Goal: Task Accomplishment & Management: Use online tool/utility

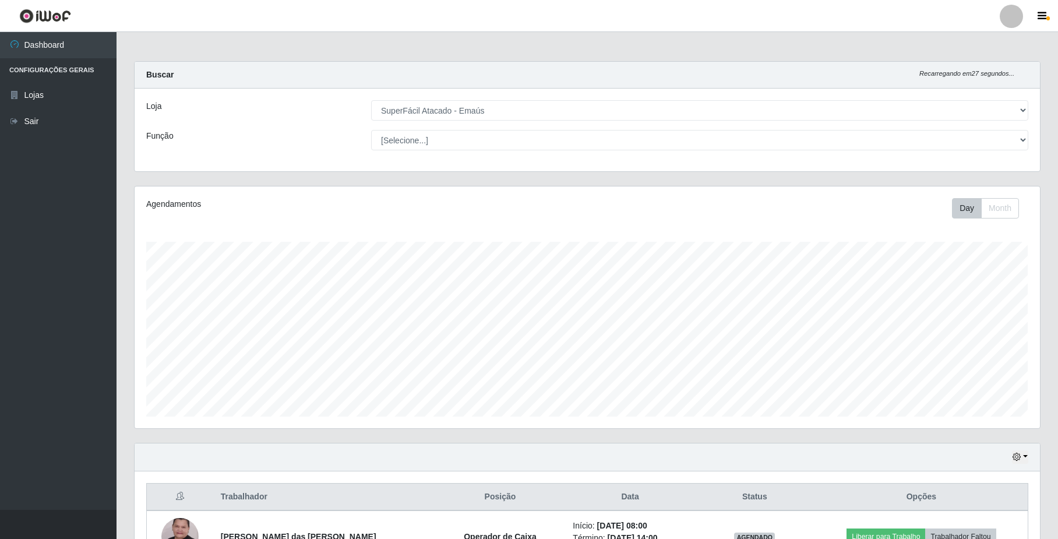
select select "407"
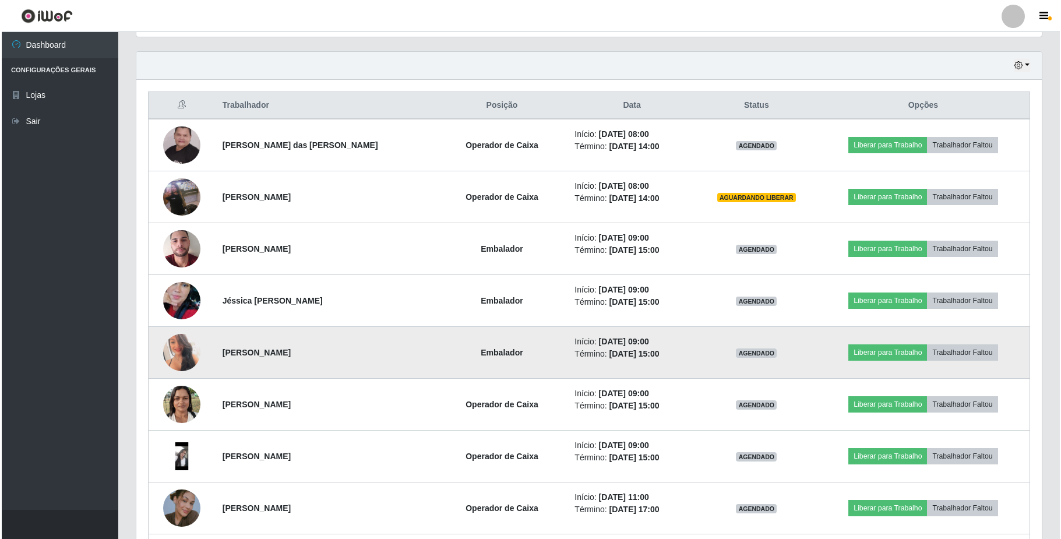
scroll to position [418, 0]
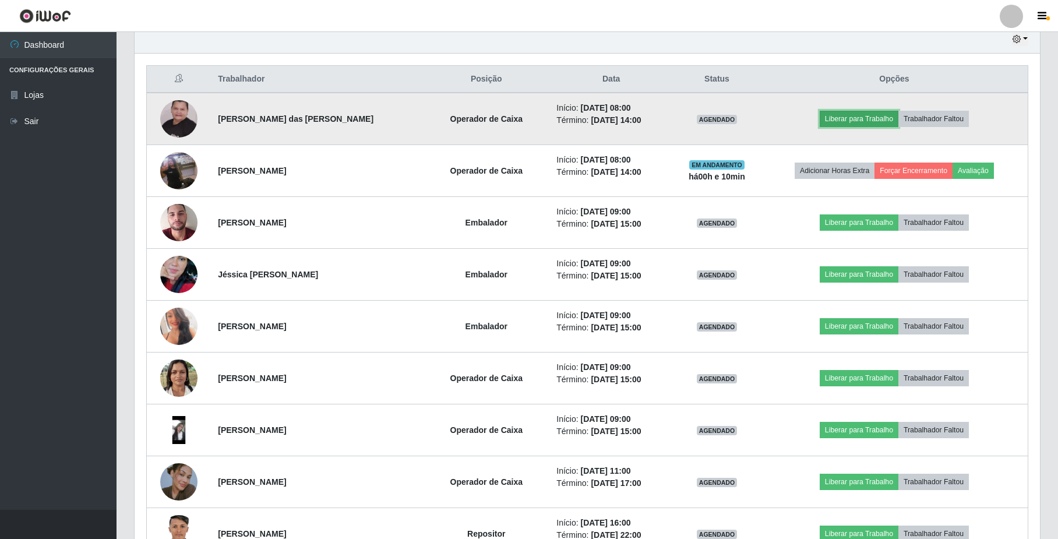
click at [877, 114] on button "Liberar para Trabalho" at bounding box center [859, 119] width 79 height 16
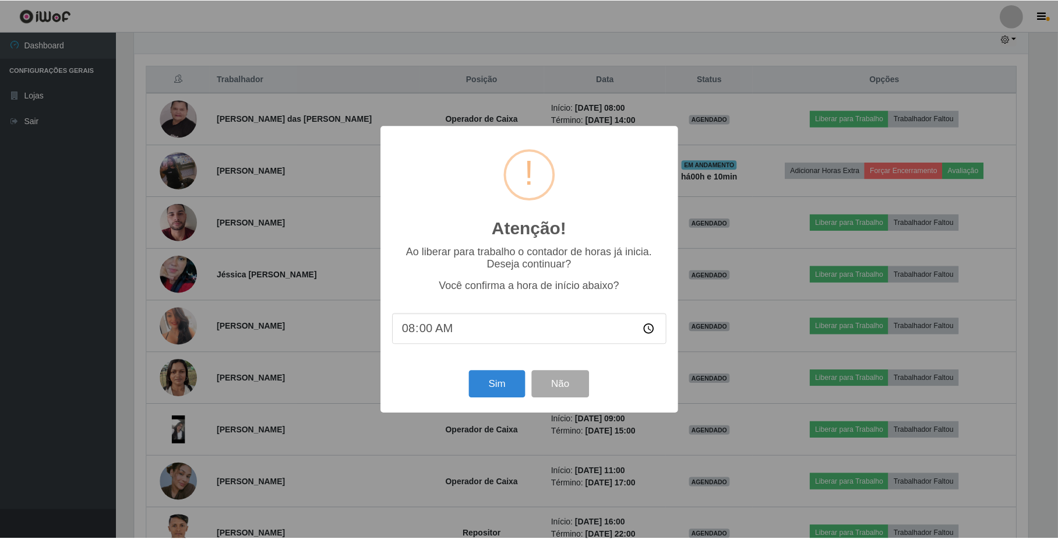
scroll to position [242, 896]
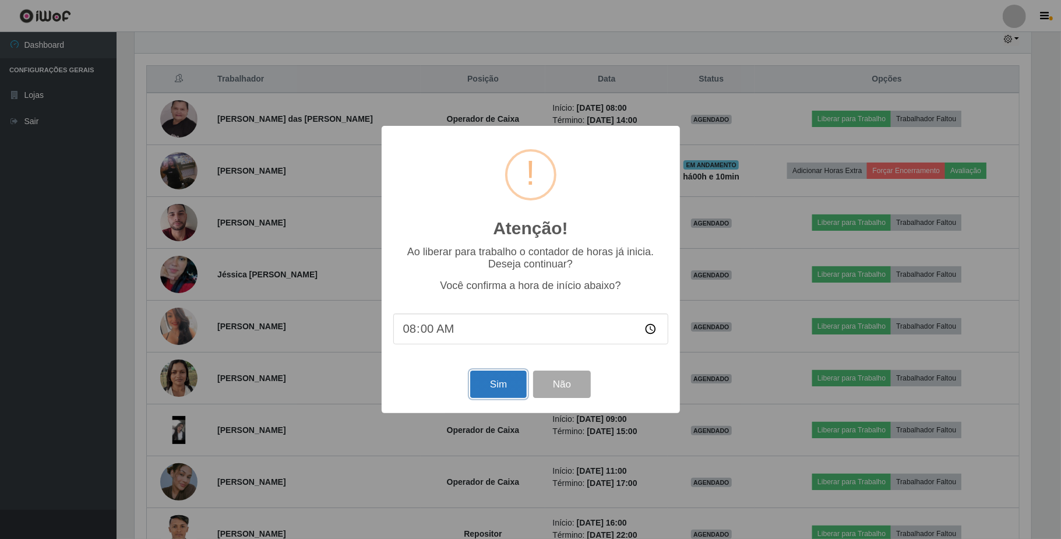
click at [494, 383] on button "Sim" at bounding box center [498, 384] width 57 height 27
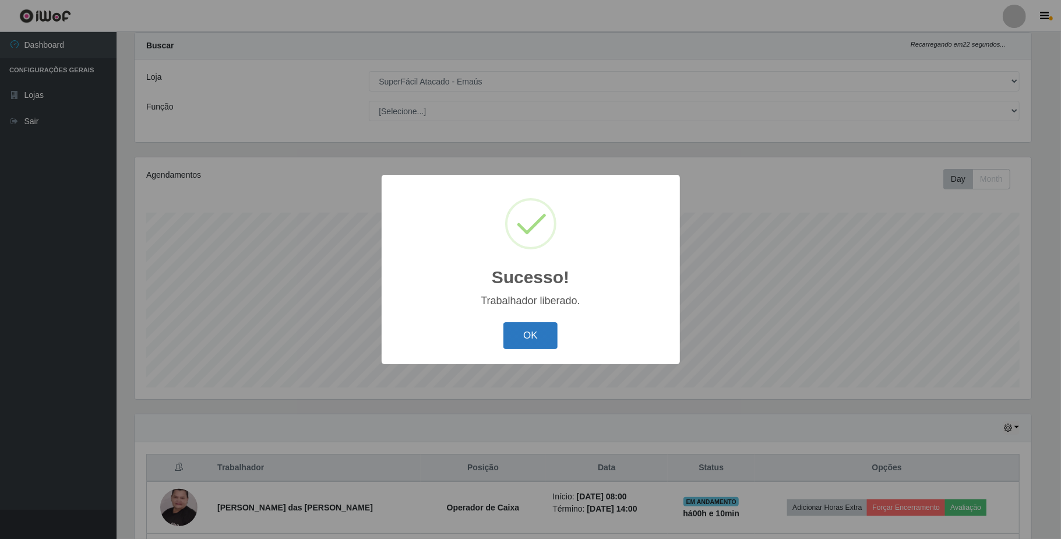
click at [532, 338] on button "OK" at bounding box center [530, 335] width 54 height 27
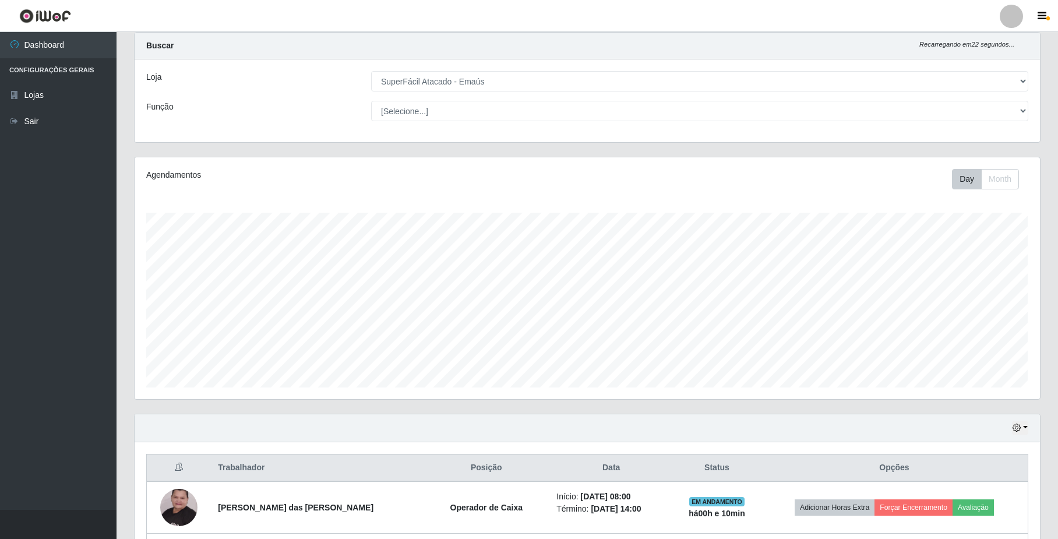
scroll to position [242, 905]
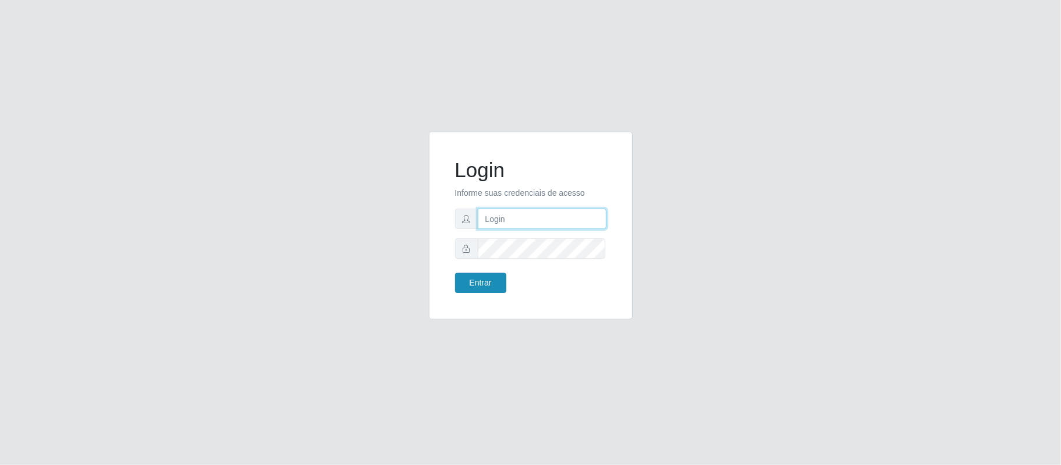
type input "[EMAIL_ADDRESS][DOMAIN_NAME]"
click at [481, 287] on button "Entrar" at bounding box center [480, 283] width 51 height 20
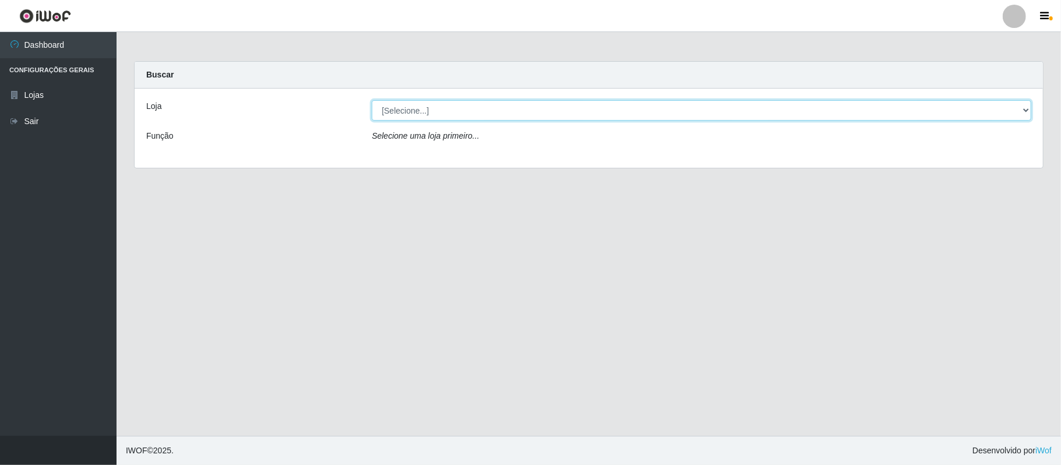
click at [1022, 106] on select "[Selecione...] SuperFácil Atacado - Emaús" at bounding box center [702, 110] width 660 height 20
select select "407"
click at [372, 100] on select "[Selecione...] SuperFácil Atacado - Emaús" at bounding box center [702, 110] width 660 height 20
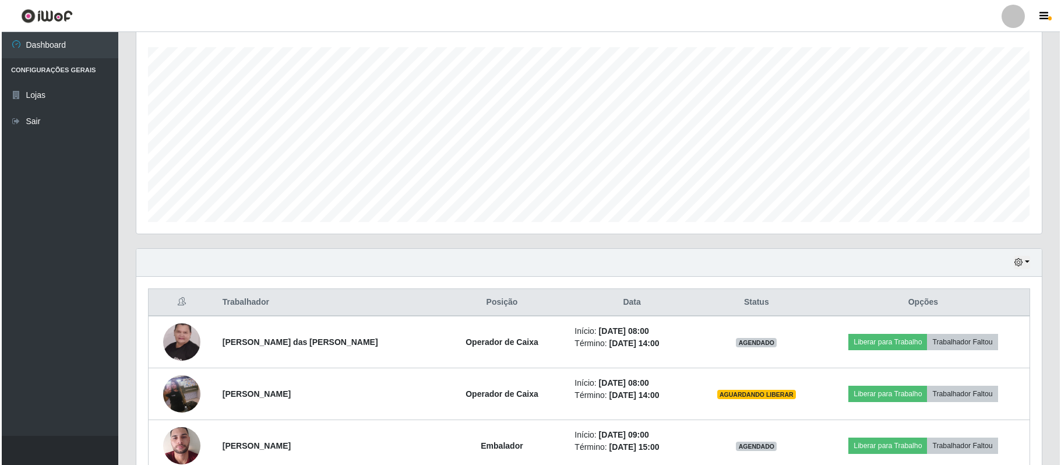
scroll to position [233, 0]
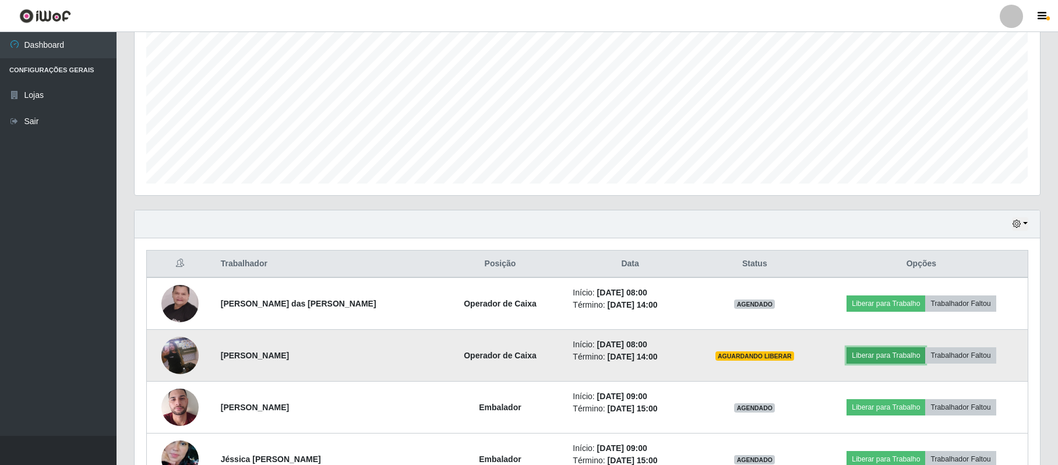
click at [886, 355] on button "Liberar para Trabalho" at bounding box center [886, 355] width 79 height 16
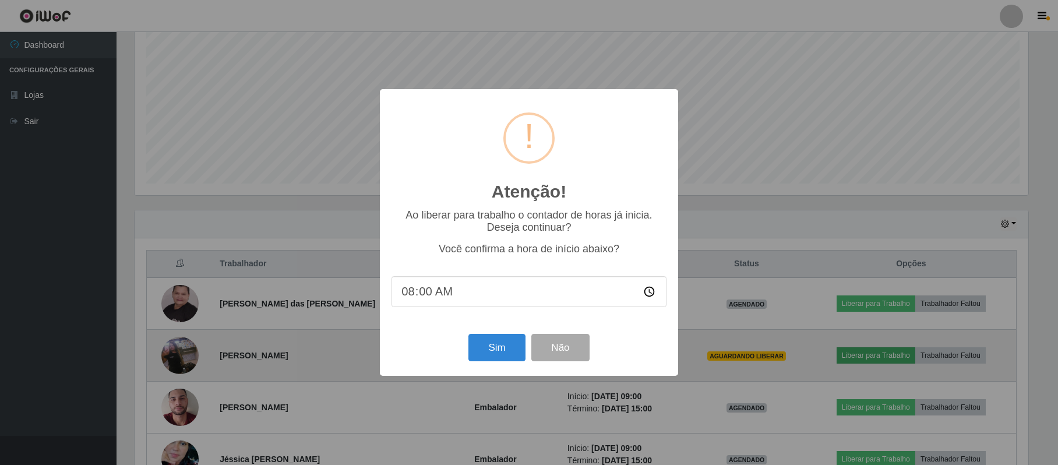
scroll to position [242, 896]
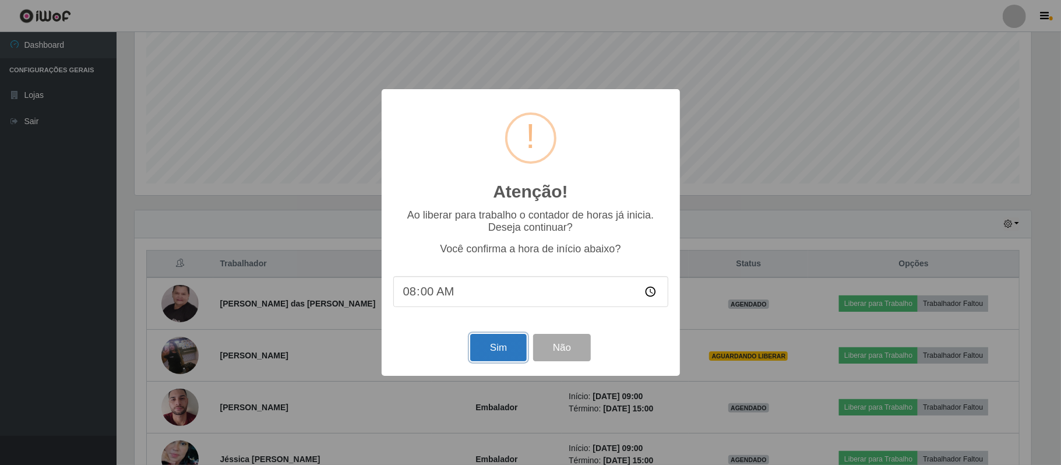
click at [508, 347] on button "Sim" at bounding box center [498, 347] width 57 height 27
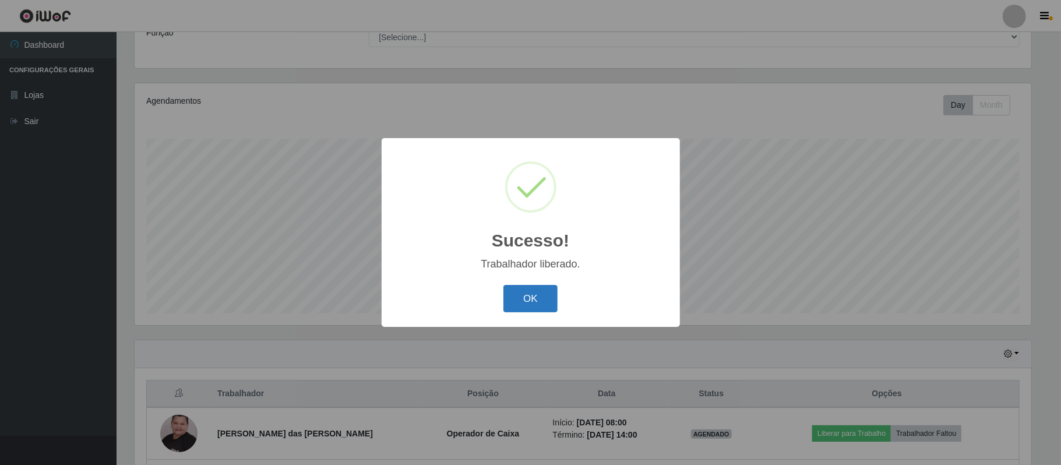
click at [535, 301] on button "OK" at bounding box center [530, 298] width 54 height 27
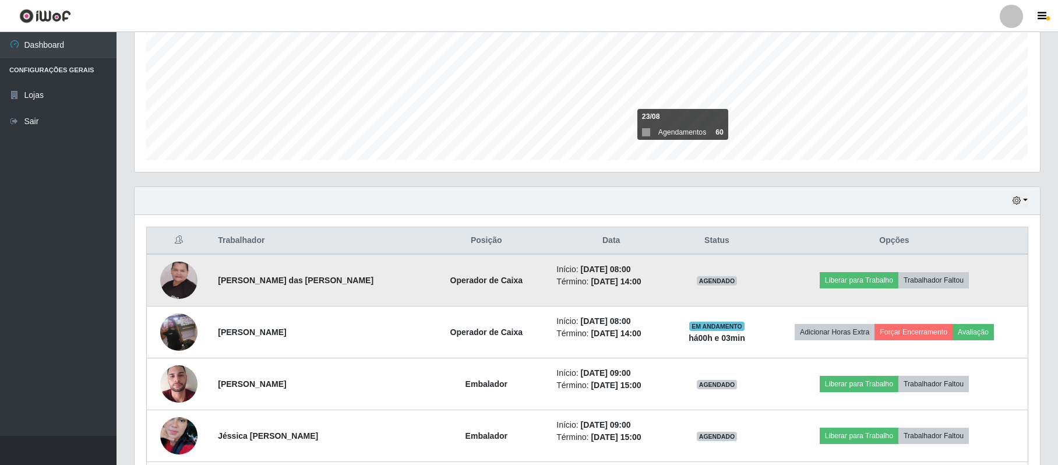
scroll to position [259, 0]
